Goal: Task Accomplishment & Management: Use online tool/utility

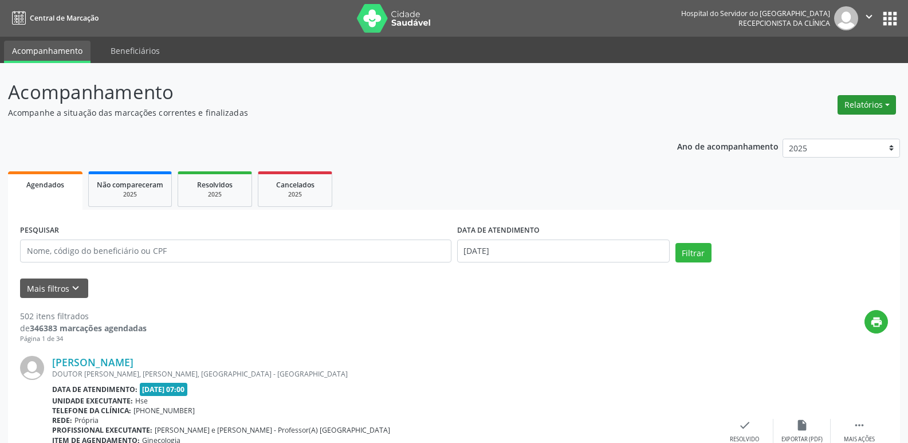
click at [882, 105] on button "Relatórios" at bounding box center [867, 104] width 58 height 19
click at [849, 130] on link "Agendamentos" at bounding box center [835, 129] width 123 height 16
select select "8"
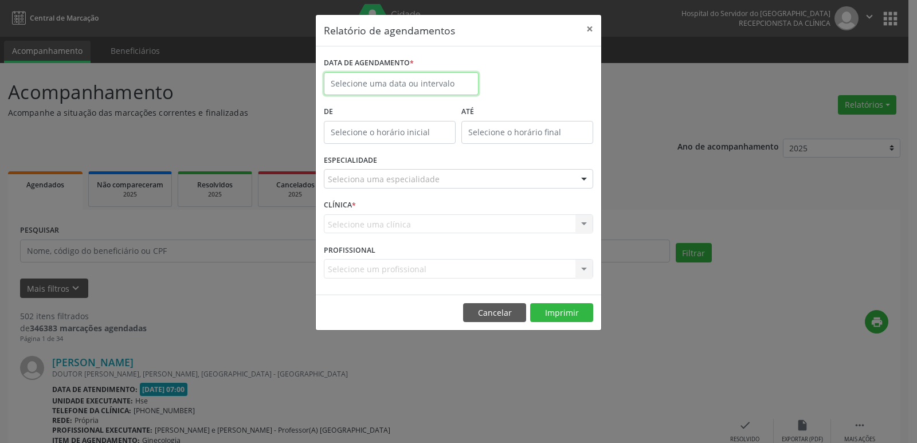
click at [415, 88] on input "text" at bounding box center [401, 83] width 155 height 23
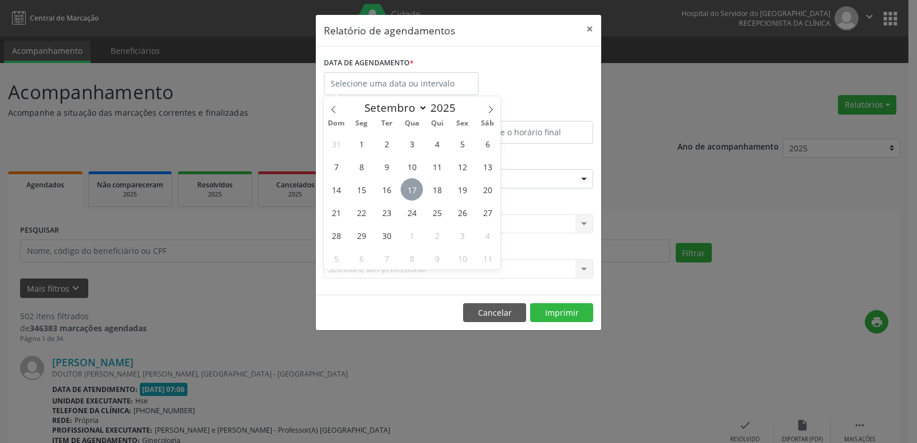
click at [410, 187] on span "17" at bounding box center [412, 189] width 22 height 22
type input "[DATE]"
click at [410, 187] on span "17" at bounding box center [412, 189] width 22 height 22
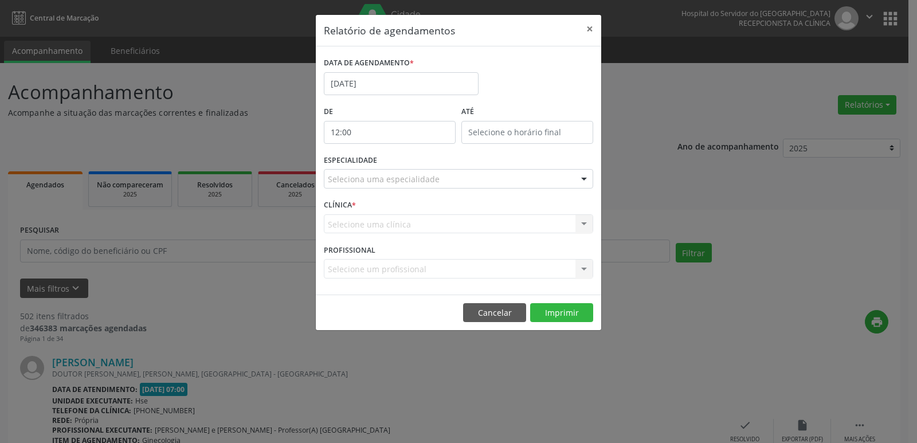
click at [411, 133] on input "12:00" at bounding box center [390, 132] width 132 height 23
click at [404, 163] on span at bounding box center [406, 162] width 8 height 11
type input "11:00"
type input "11"
click at [404, 163] on span at bounding box center [406, 162] width 8 height 11
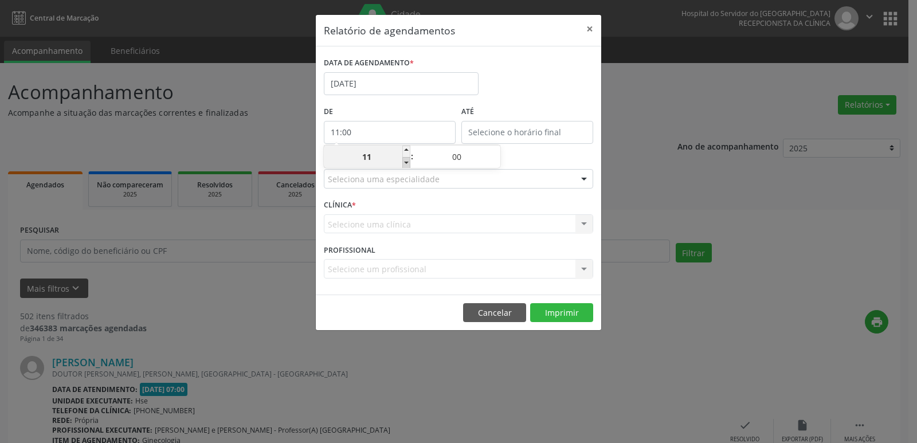
type input "10:00"
type input "10"
click at [404, 163] on span at bounding box center [406, 162] width 8 height 11
type input "09:00"
type input "09"
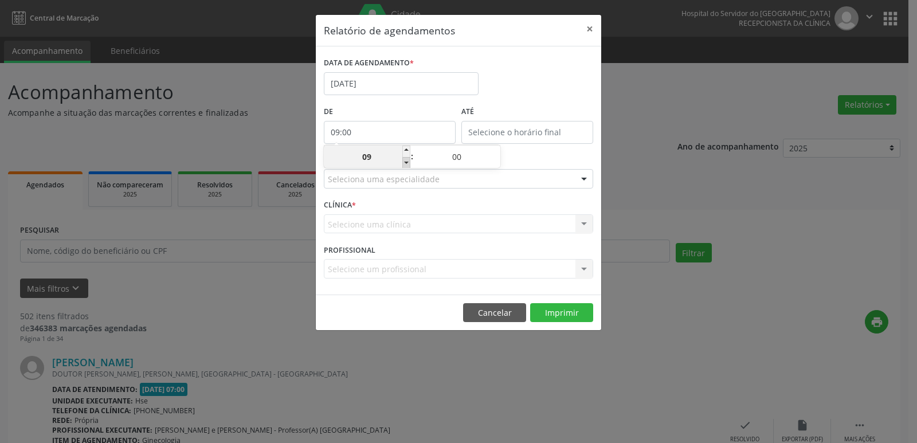
click at [404, 163] on span at bounding box center [406, 162] width 8 height 11
type input "08:00"
type input "08"
click at [404, 163] on span at bounding box center [406, 162] width 8 height 11
type input "07:00"
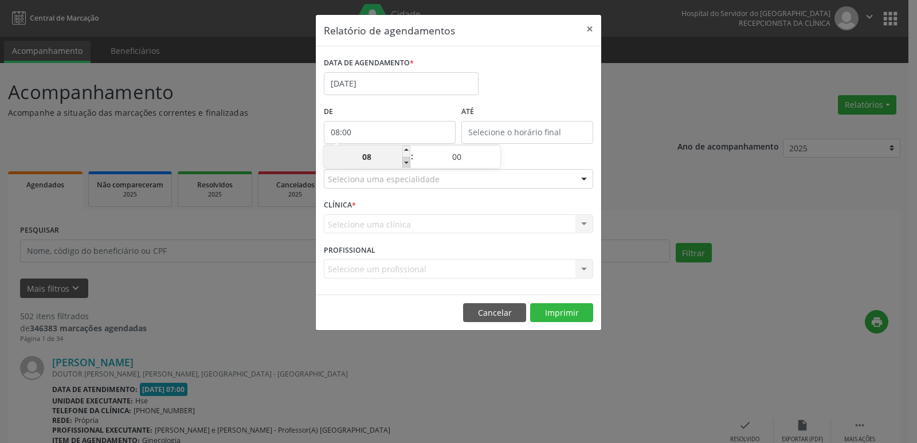
type input "07"
click at [504, 128] on input "12:00" at bounding box center [527, 132] width 132 height 23
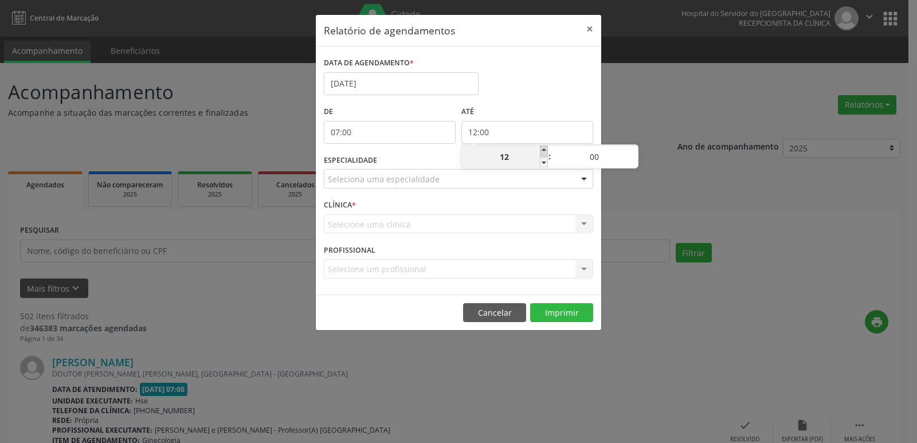
click at [543, 151] on span at bounding box center [544, 151] width 8 height 11
type input "13:00"
type input "13"
click at [543, 151] on span at bounding box center [544, 151] width 8 height 11
type input "14:00"
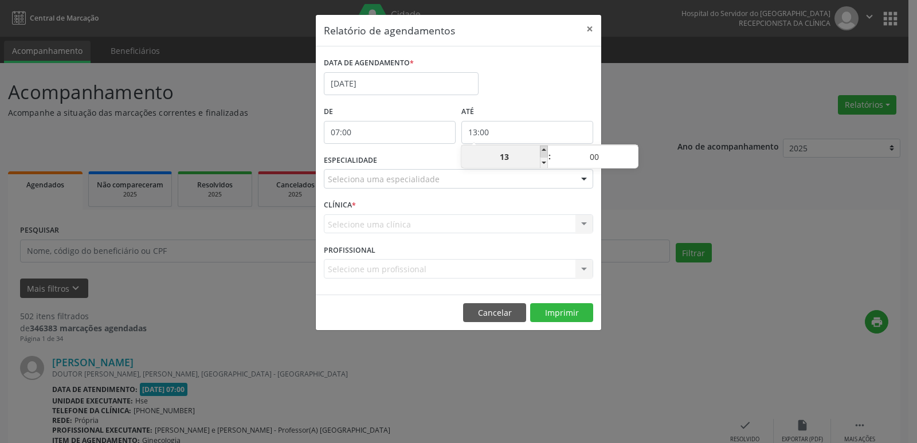
type input "14"
click at [543, 151] on span at bounding box center [544, 151] width 8 height 11
type input "15:00"
type input "15"
click at [543, 151] on span at bounding box center [544, 151] width 8 height 11
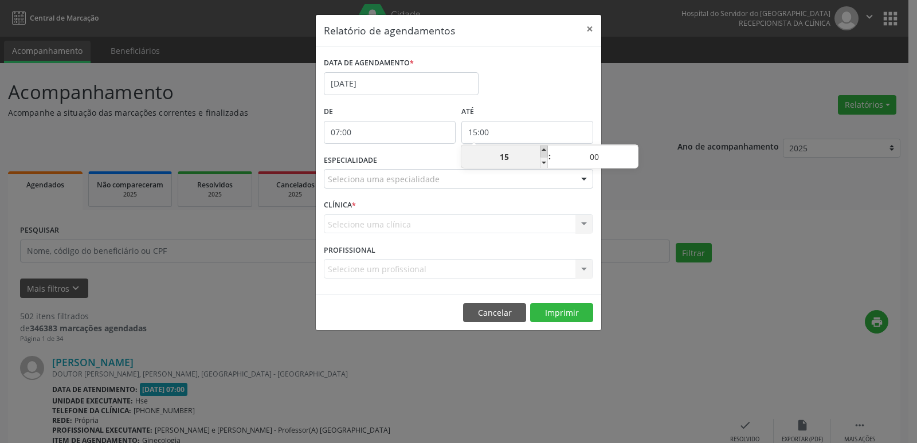
type input "16:00"
type input "16"
click at [543, 151] on span at bounding box center [544, 151] width 8 height 11
type input "17:00"
type input "17"
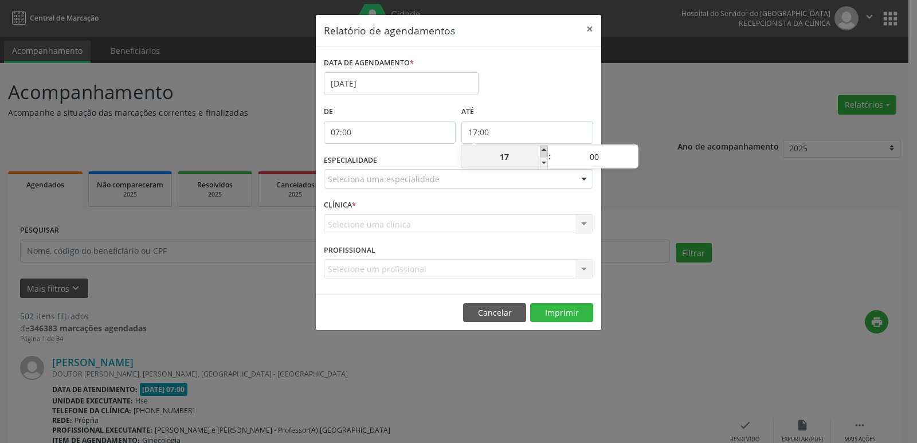
click at [543, 151] on span at bounding box center [544, 151] width 8 height 11
type input "18:00"
type input "18"
click at [543, 151] on span at bounding box center [544, 151] width 8 height 11
type input "19:00"
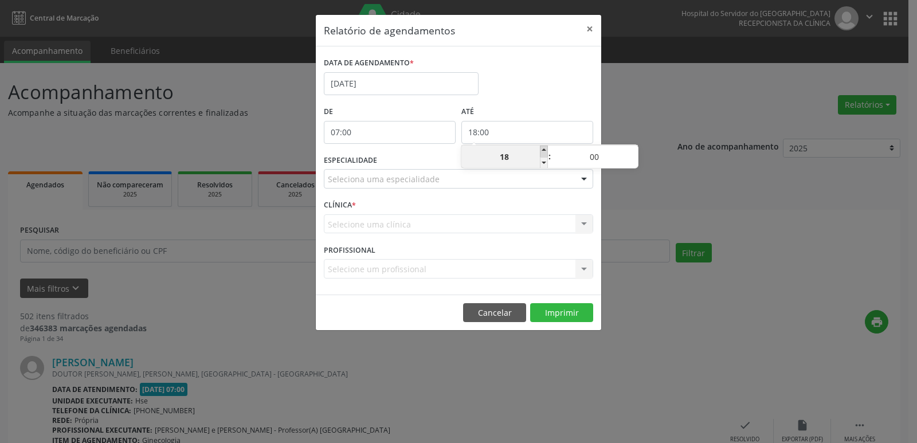
type input "19"
click at [543, 151] on span at bounding box center [544, 151] width 8 height 11
type input "20:00"
type input "20"
click at [543, 151] on span at bounding box center [544, 151] width 8 height 11
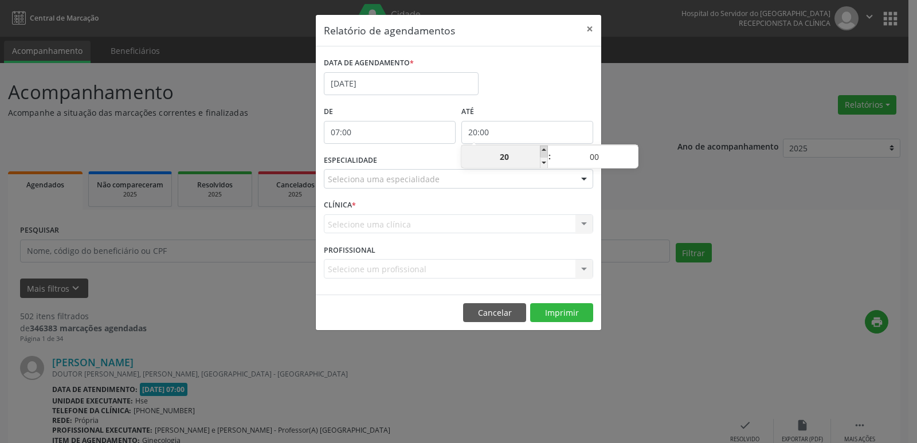
type input "21:00"
type input "21"
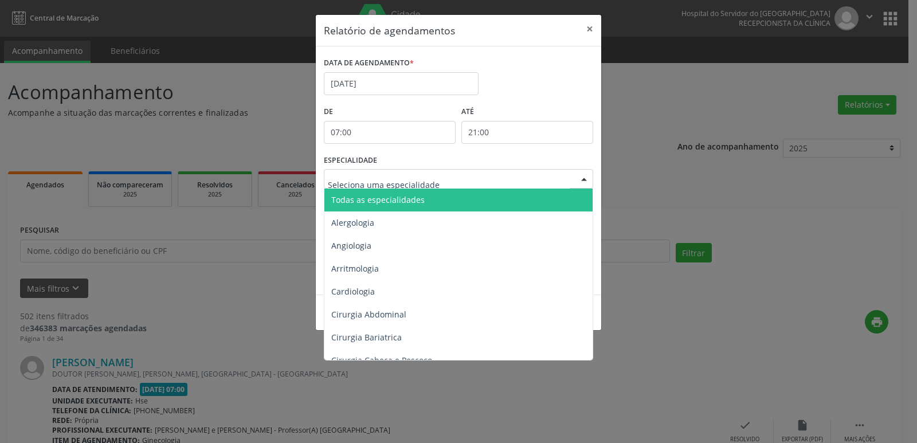
click at [580, 178] on div at bounding box center [583, 179] width 17 height 19
click at [542, 203] on span "Todas as especialidades" at bounding box center [459, 200] width 270 height 23
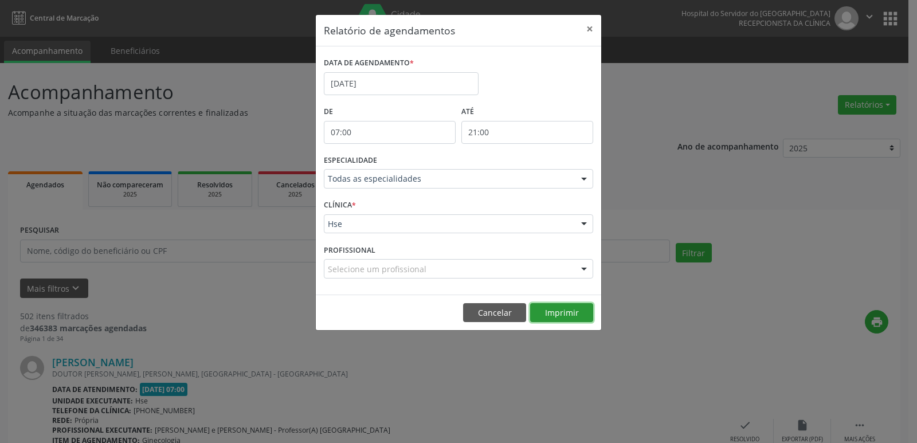
click at [567, 313] on button "Imprimir" at bounding box center [561, 312] width 63 height 19
